Goal: Task Accomplishment & Management: Complete application form

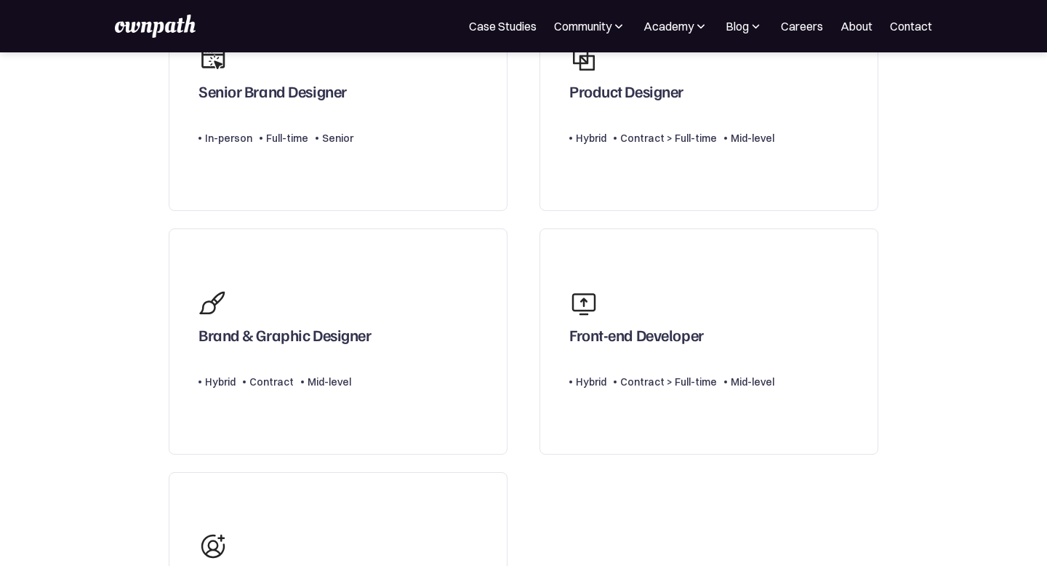
scroll to position [236, 0]
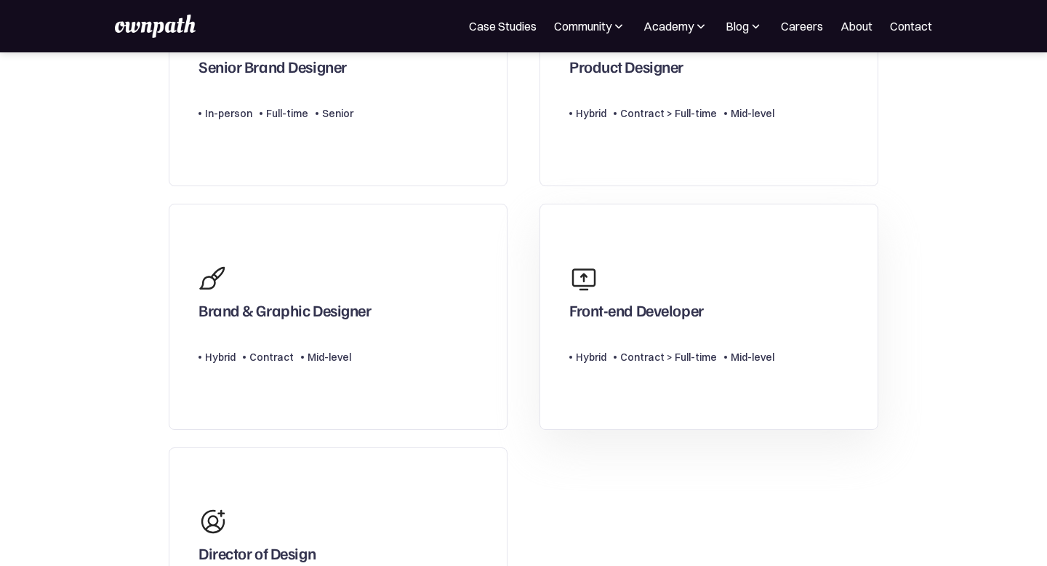
click at [662, 321] on div "Front-end Developer" at bounding box center [637, 313] width 135 height 26
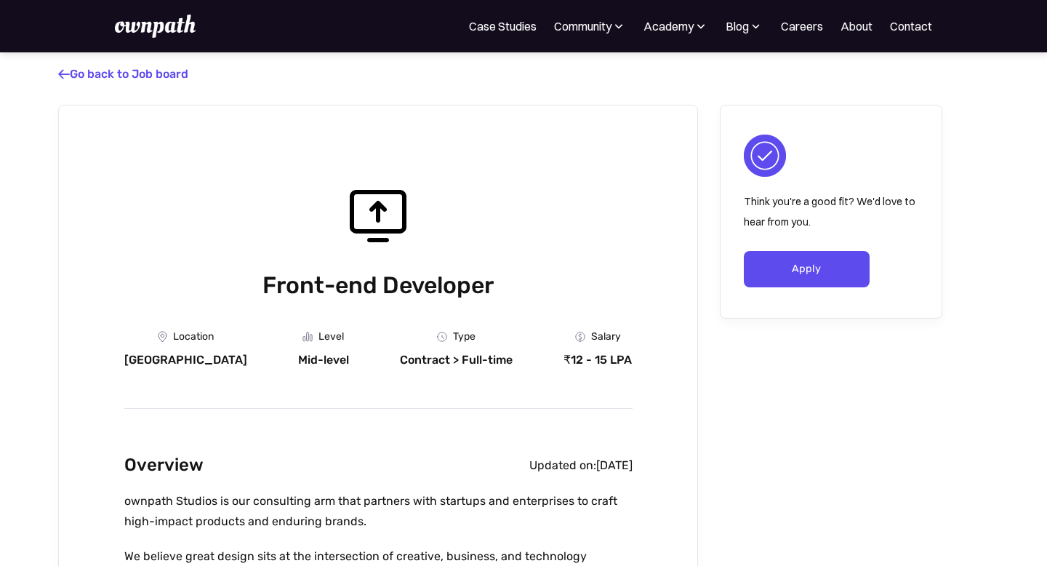
drag, startPoint x: 0, startPoint y: 231, endPoint x: 0, endPoint y: 263, distance: 32.0
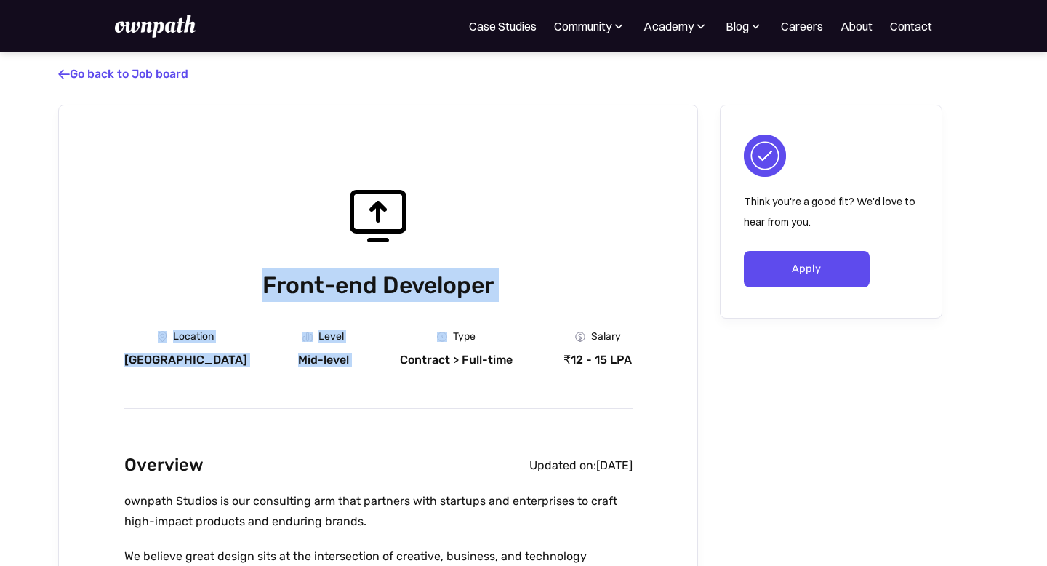
drag, startPoint x: 27, startPoint y: 263, endPoint x: 410, endPoint y: 305, distance: 384.8
drag, startPoint x: 410, startPoint y: 309, endPoint x: 0, endPoint y: 565, distance: 483.0
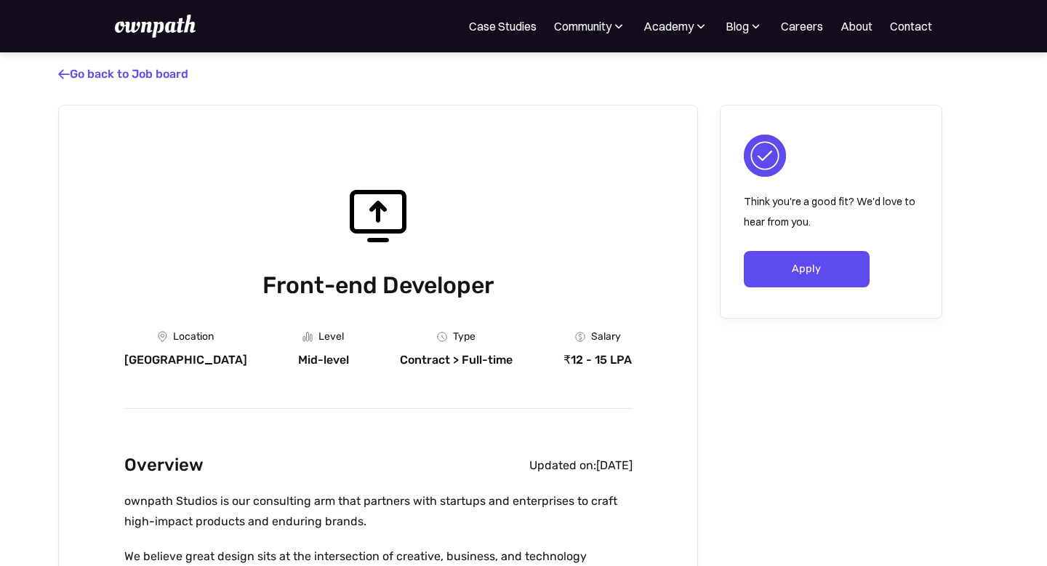
click at [217, 256] on div "Front-end Developer" at bounding box center [378, 239] width 508 height 126
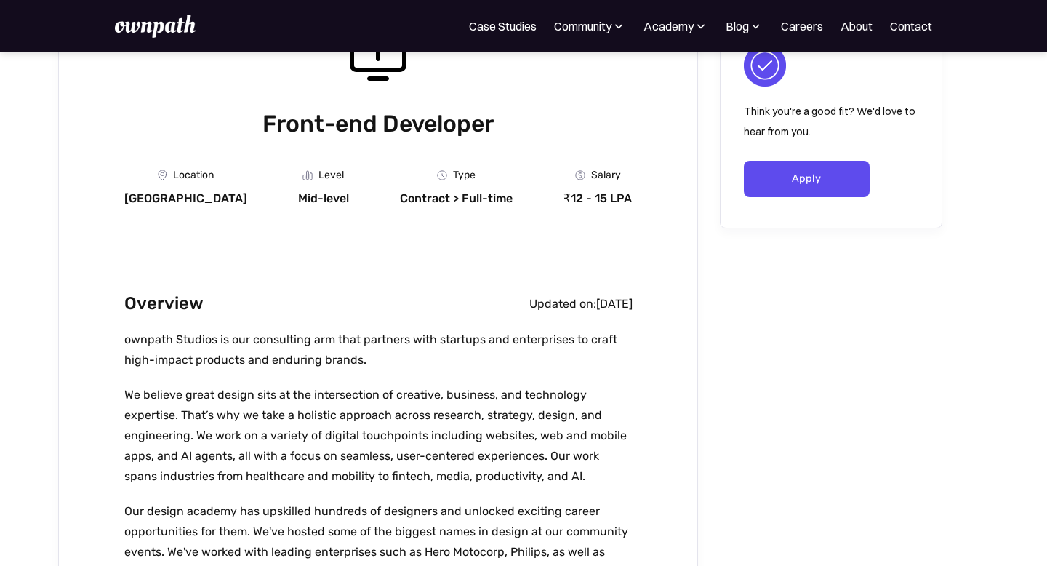
scroll to position [302, 0]
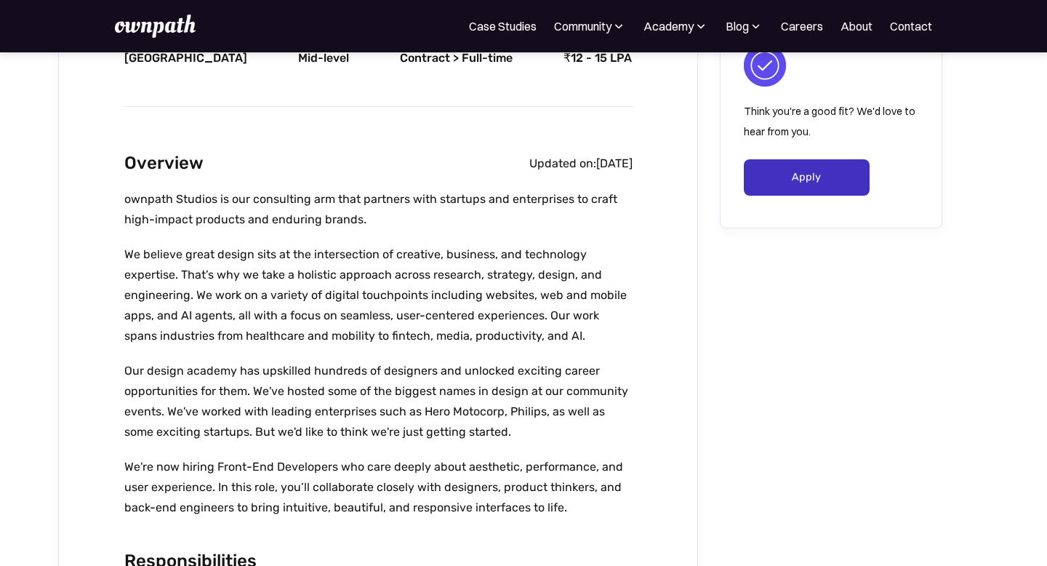
click at [799, 176] on link "Apply" at bounding box center [807, 177] width 126 height 36
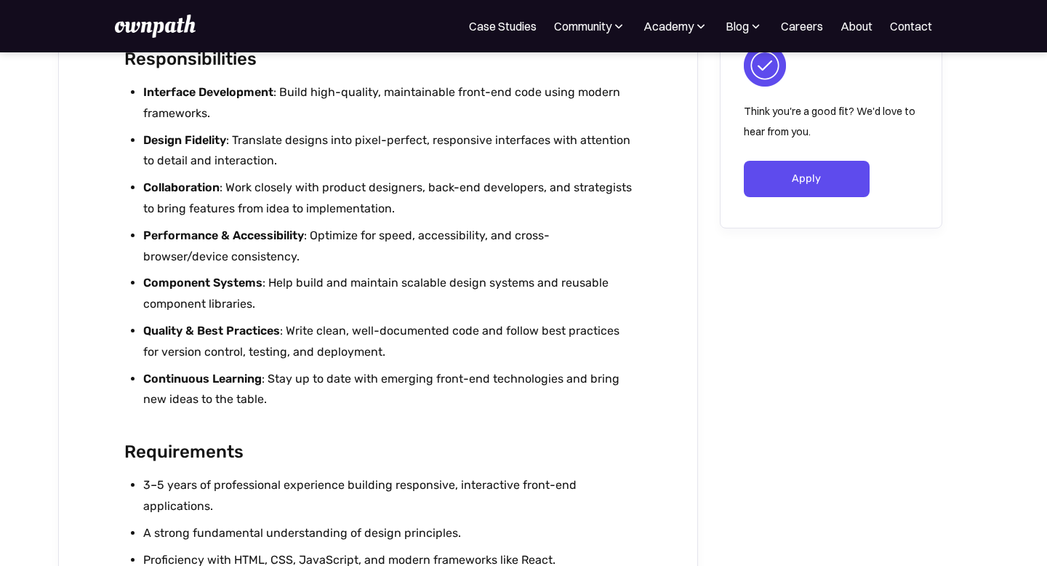
scroll to position [871, 0]
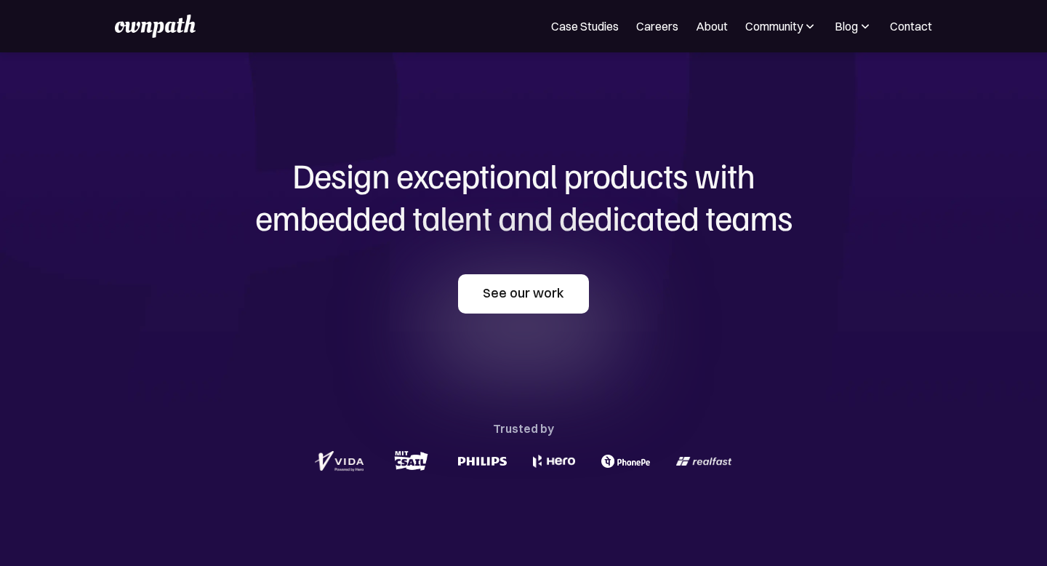
click at [525, 293] on link "See our work" at bounding box center [523, 293] width 131 height 39
